Goal: Book appointment/travel/reservation

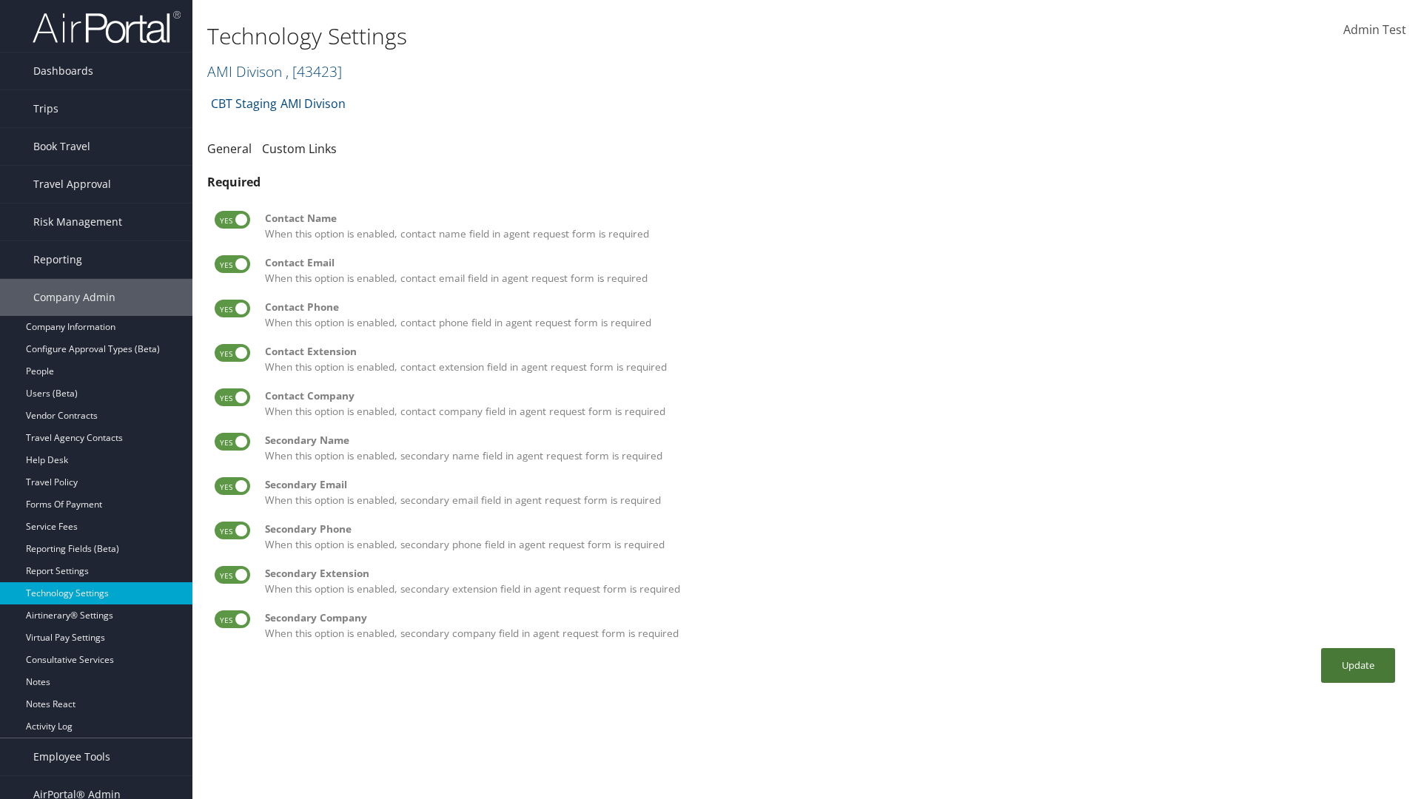
click at [1358, 665] on button "Update" at bounding box center [1358, 665] width 74 height 35
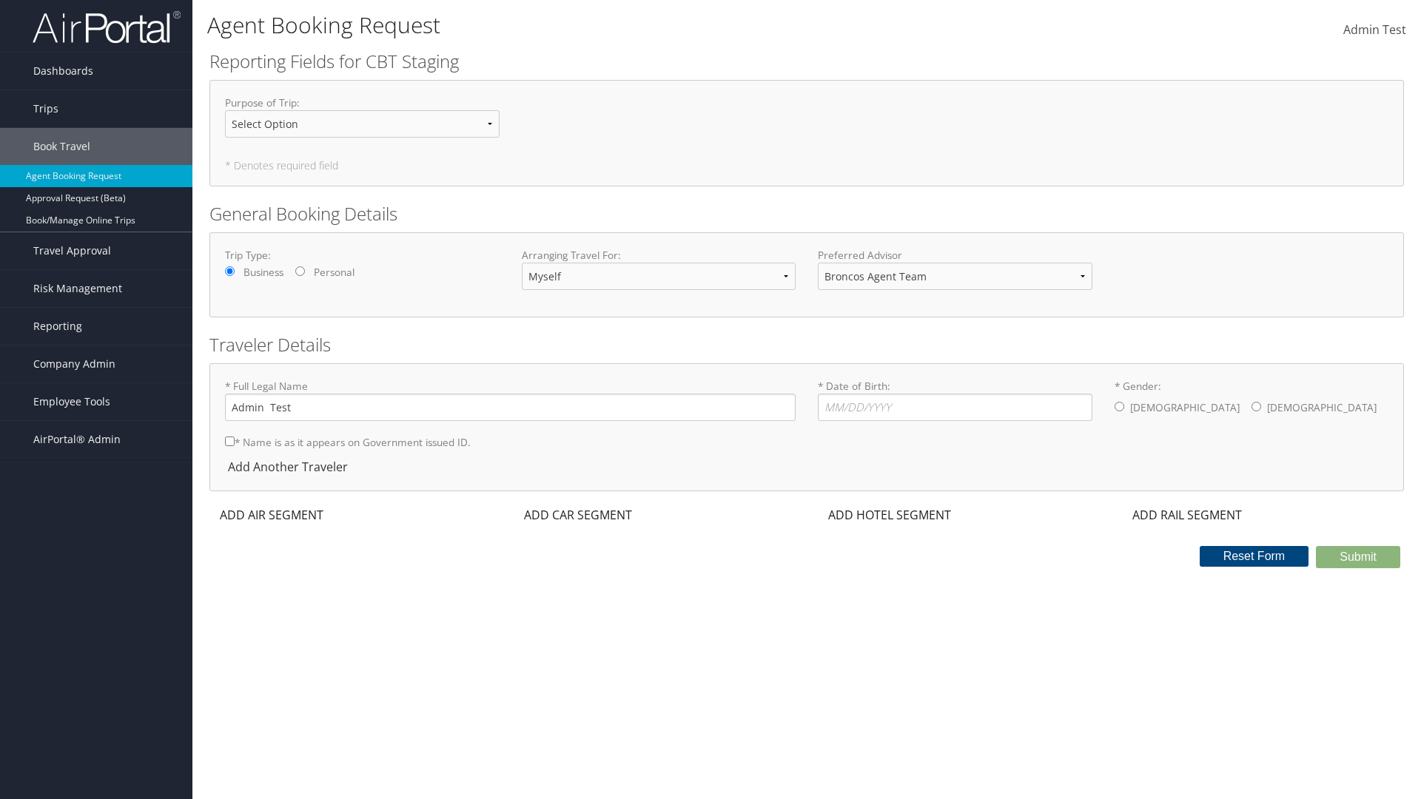
click at [272, 515] on div "ADD AIR SEGMENT" at bounding box center [269, 515] width 121 height 18
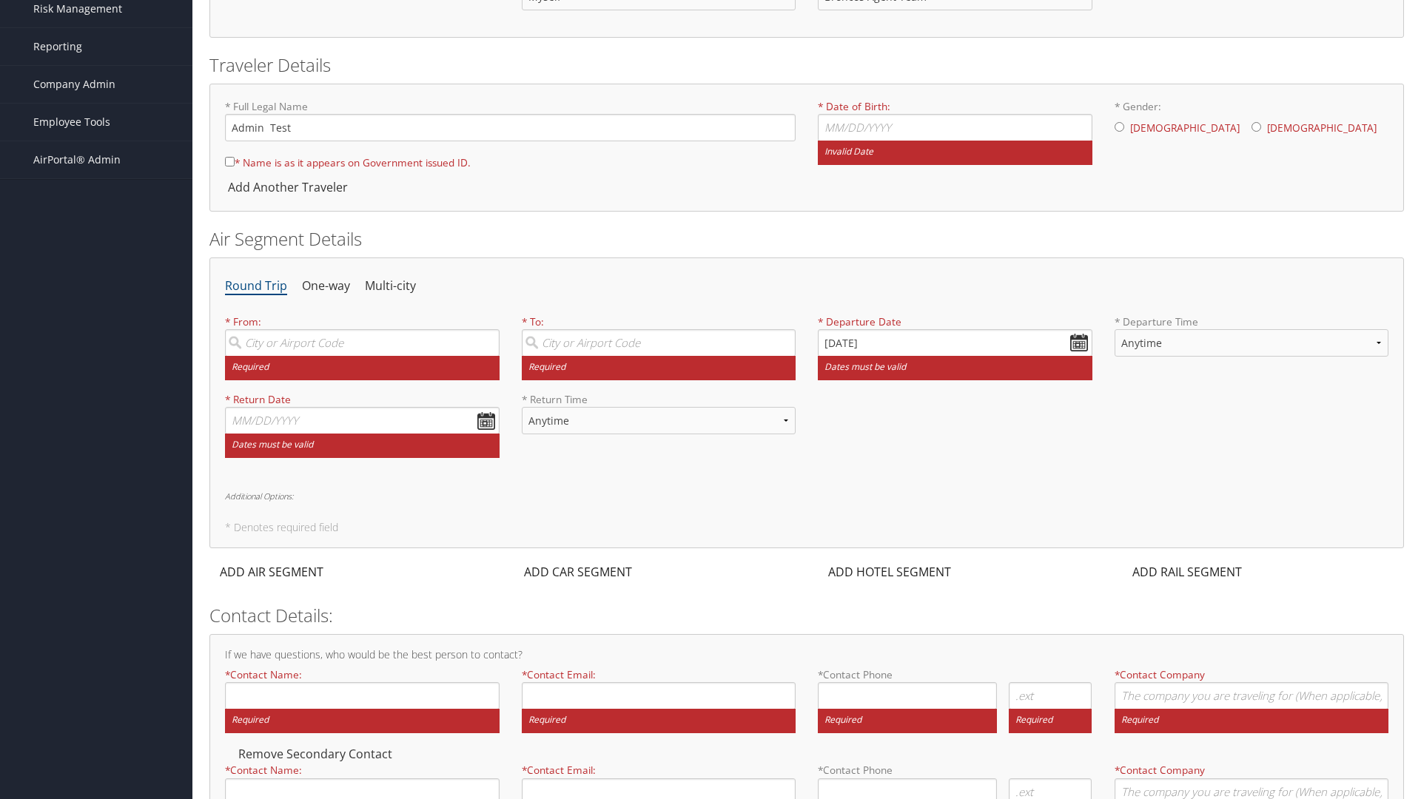
scroll to position [286, 0]
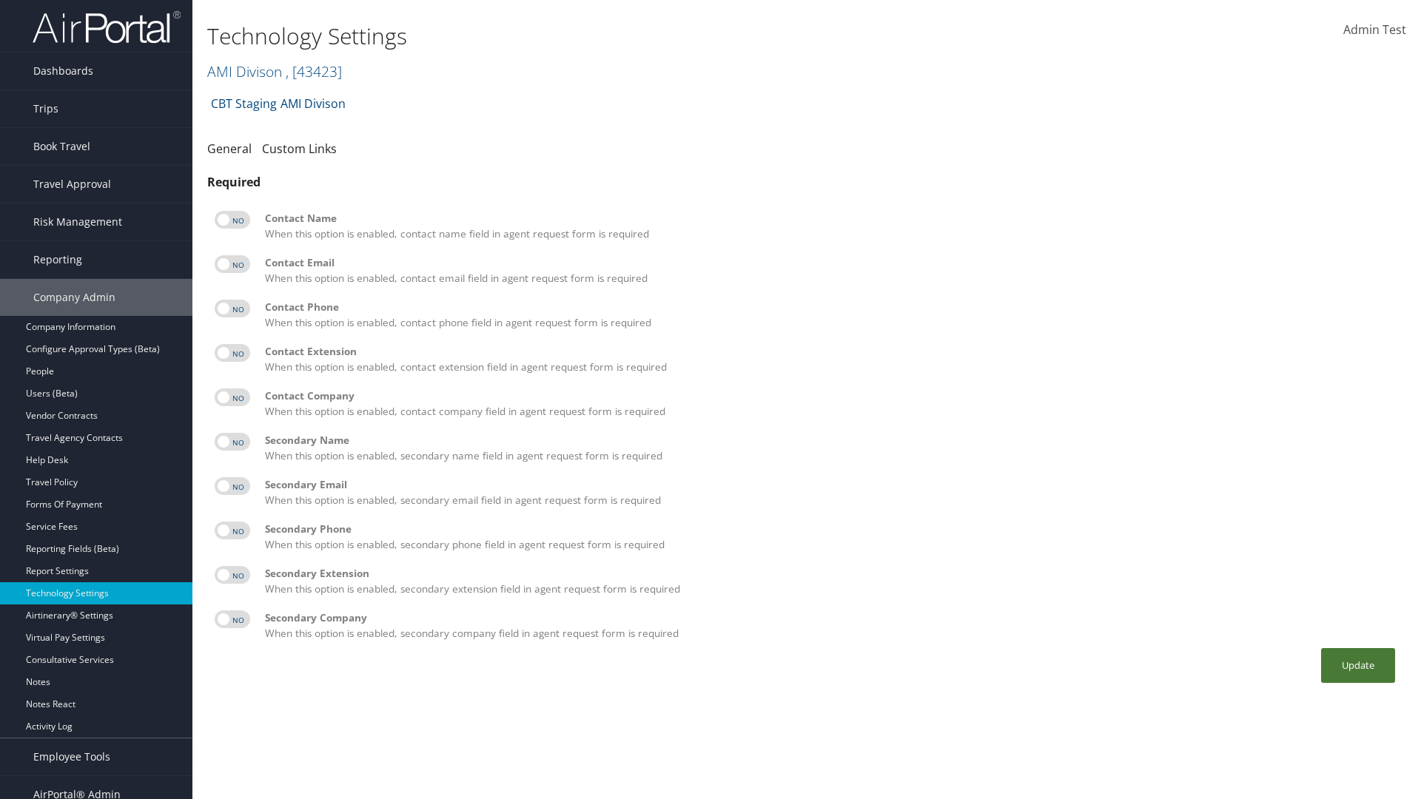
click at [1358, 665] on button "Update" at bounding box center [1358, 665] width 74 height 35
